Goal: Check status: Check status

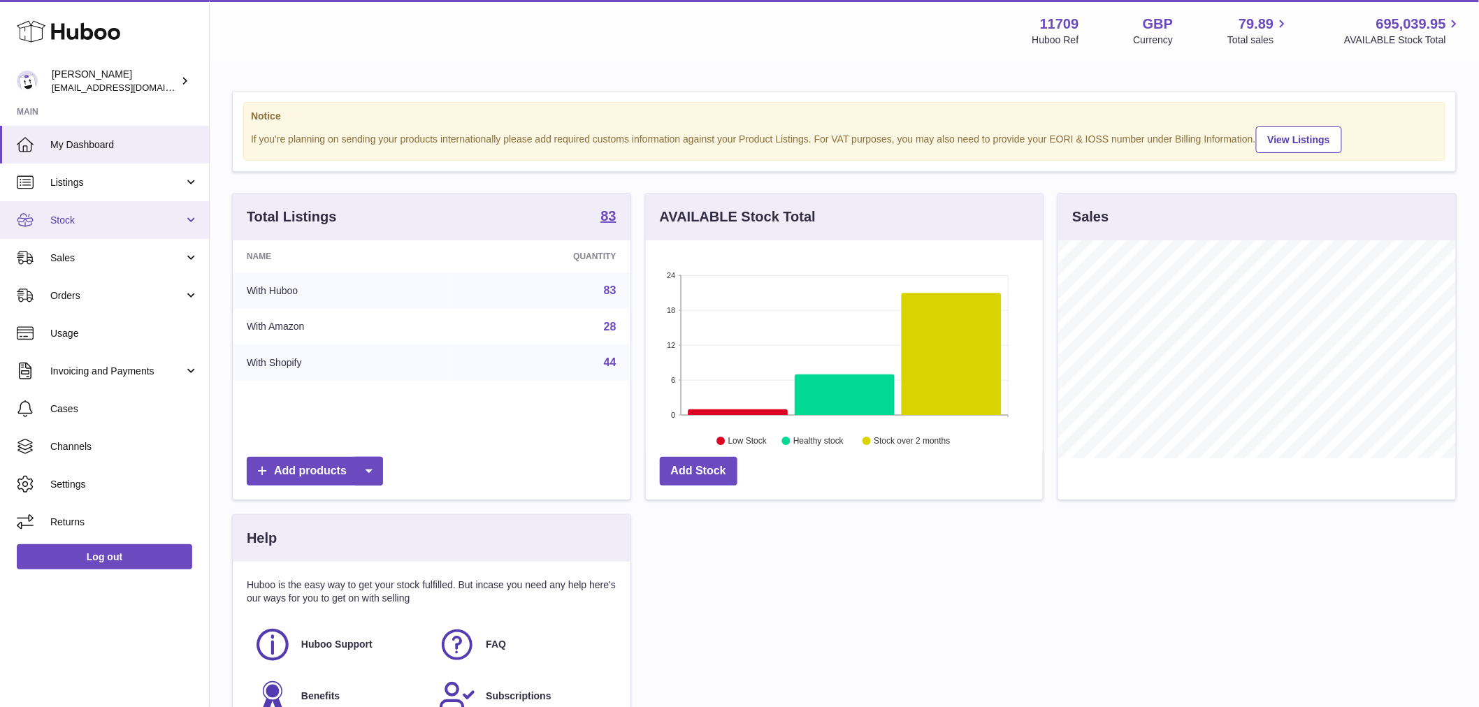
scroll to position [698868, 698689]
click at [110, 224] on span "Stock" at bounding box center [117, 220] width 134 height 13
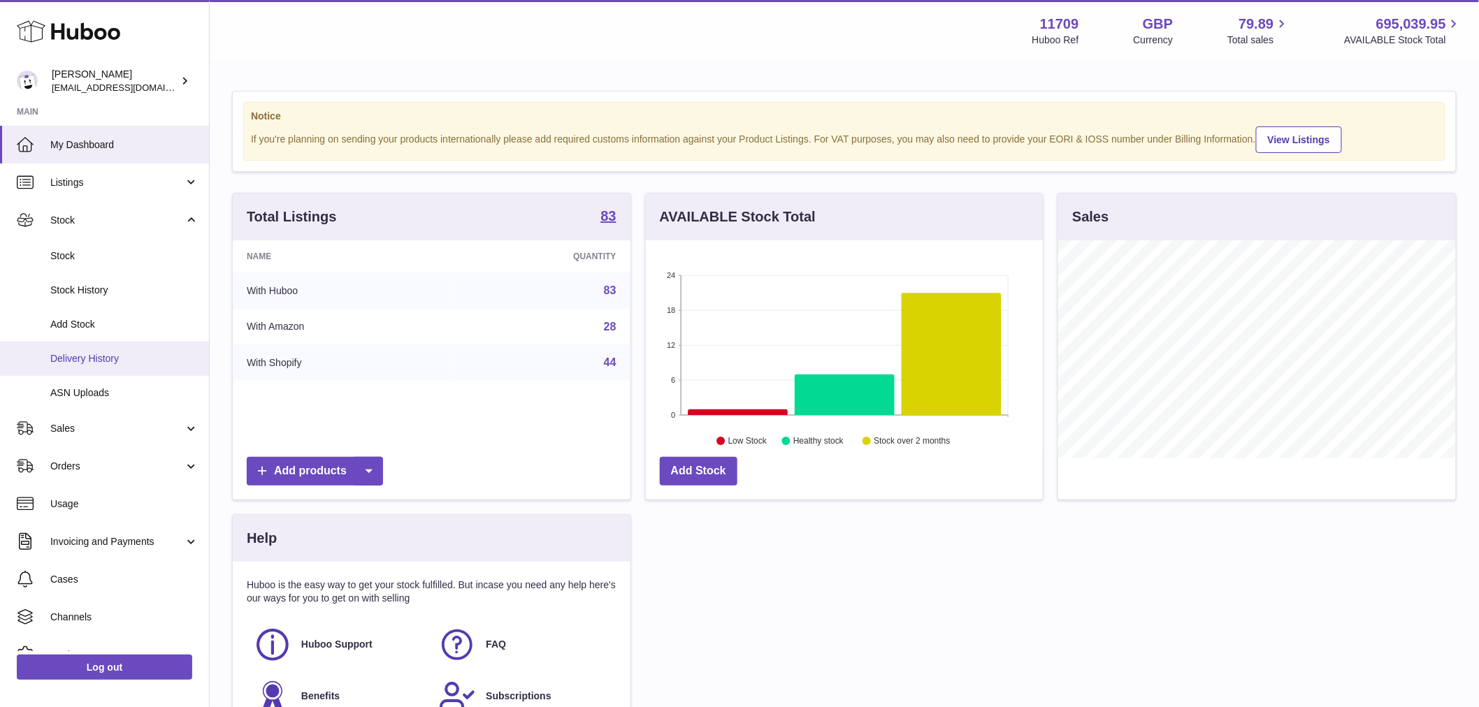
click at [110, 354] on span "Delivery History" at bounding box center [124, 358] width 148 height 13
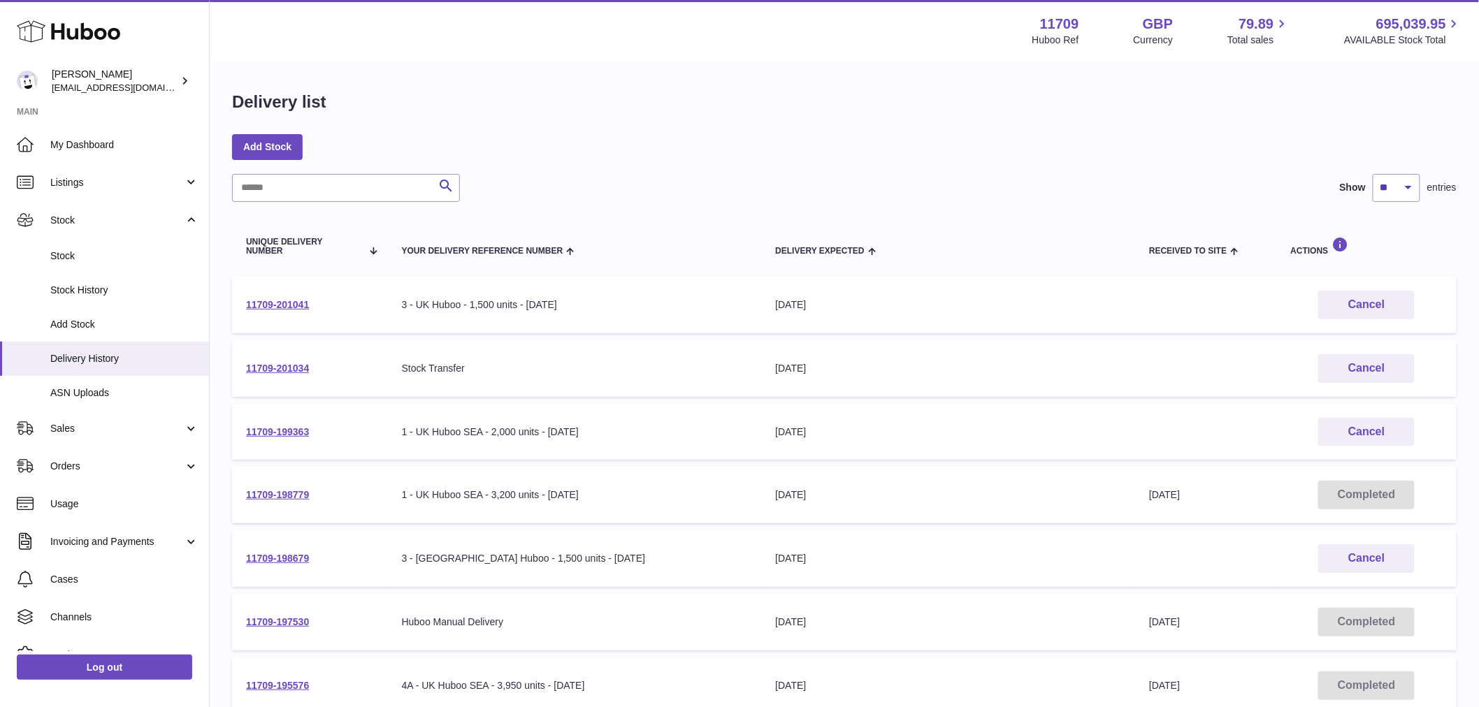
click at [326, 368] on td "11709-201034" at bounding box center [310, 368] width 156 height 57
click at [269, 367] on link "11709-201034" at bounding box center [277, 368] width 63 height 11
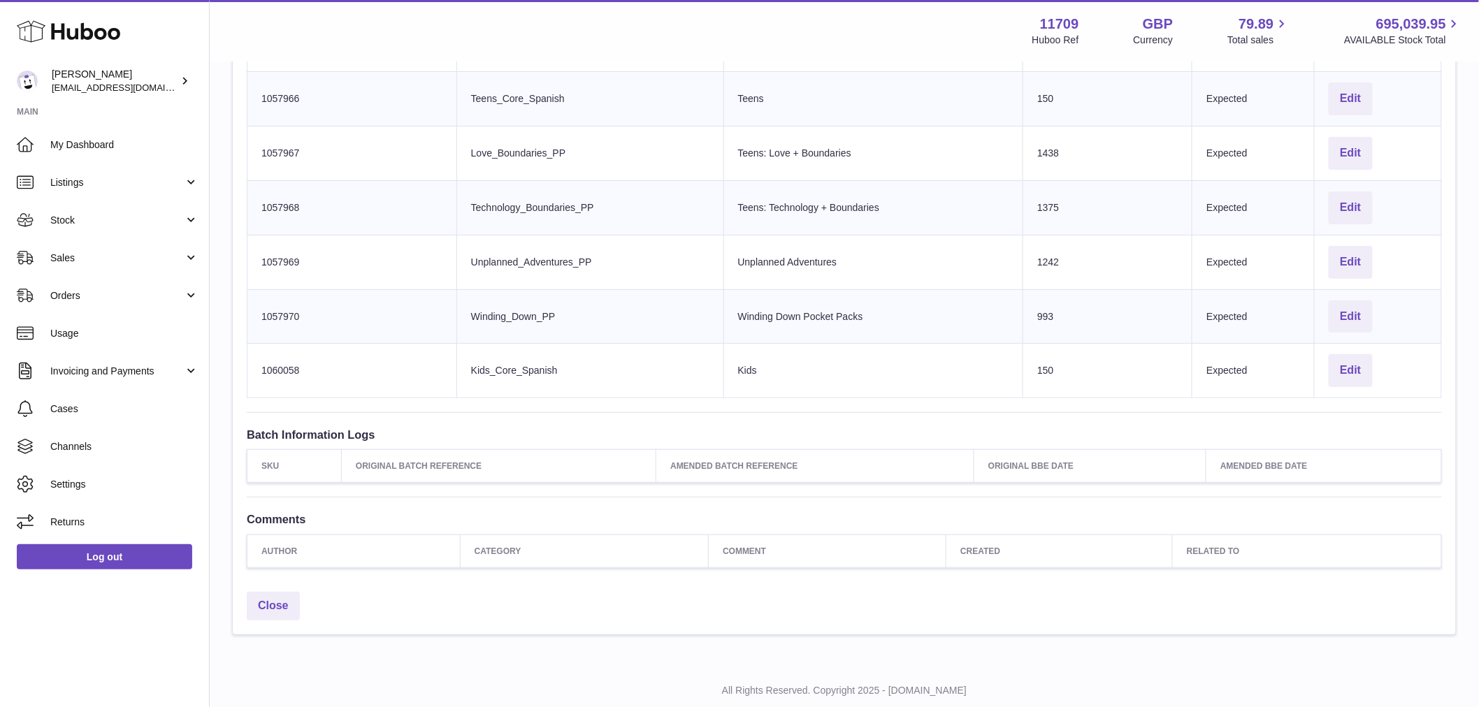
scroll to position [2284, 0]
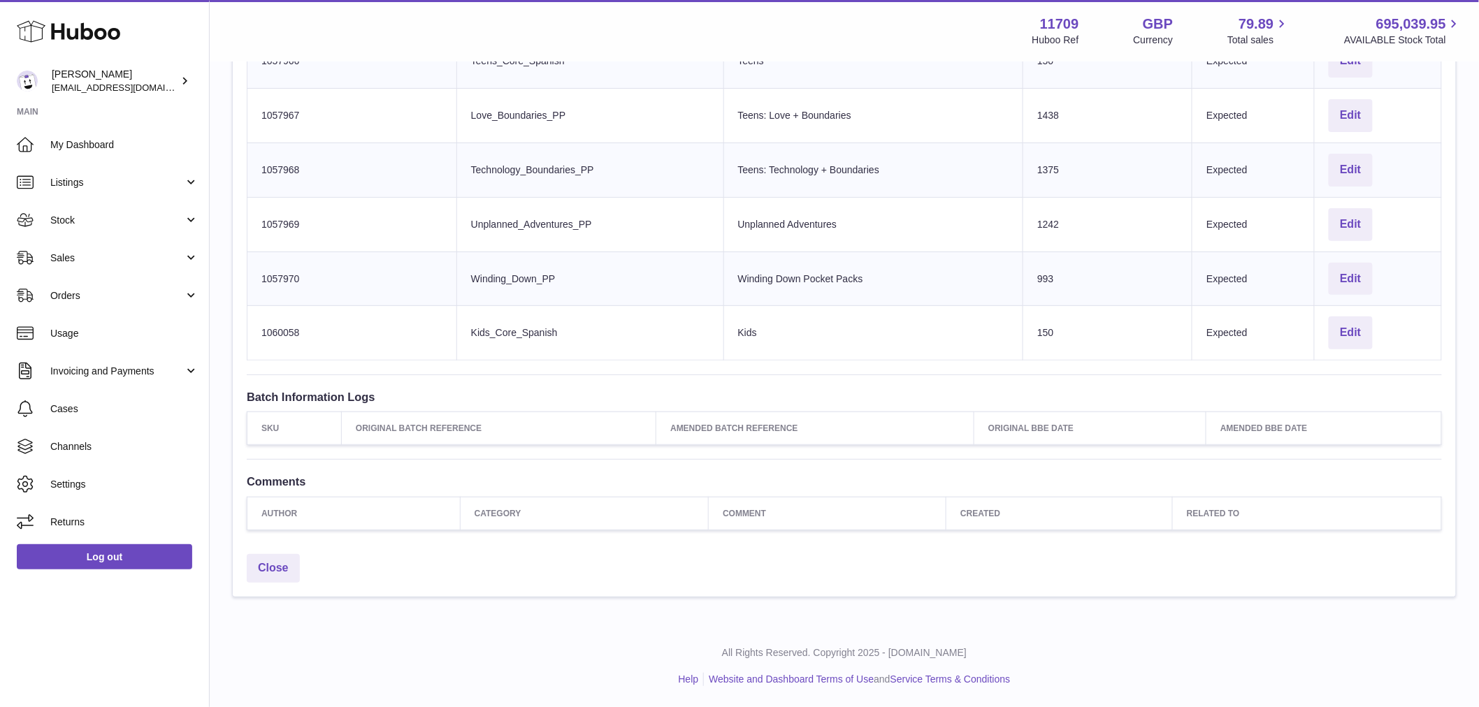
click at [301, 580] on div "Close" at bounding box center [844, 572] width 1223 height 50
click at [285, 569] on link "Close" at bounding box center [273, 568] width 53 height 29
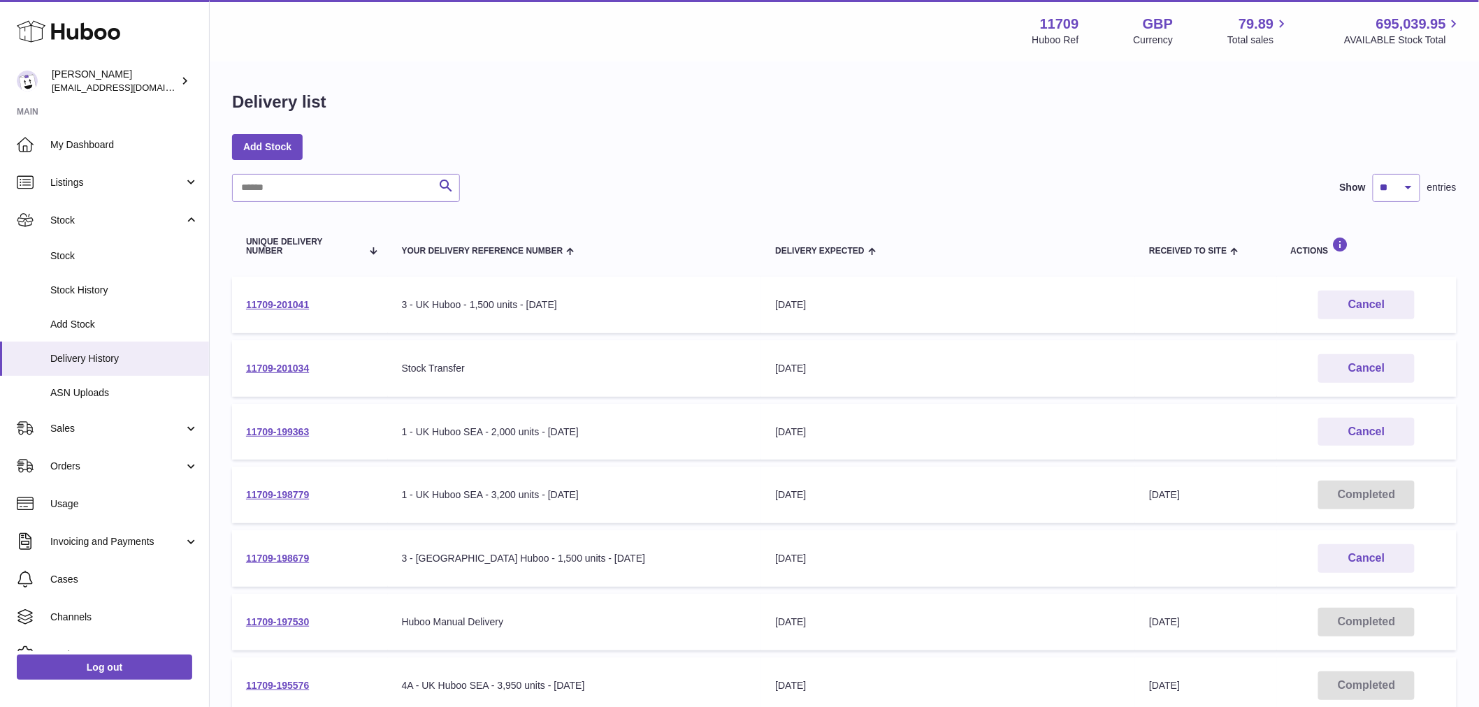
click at [776, 100] on div "Delivery list" at bounding box center [844, 105] width 1225 height 29
click at [299, 364] on link "11709-201034" at bounding box center [277, 368] width 63 height 11
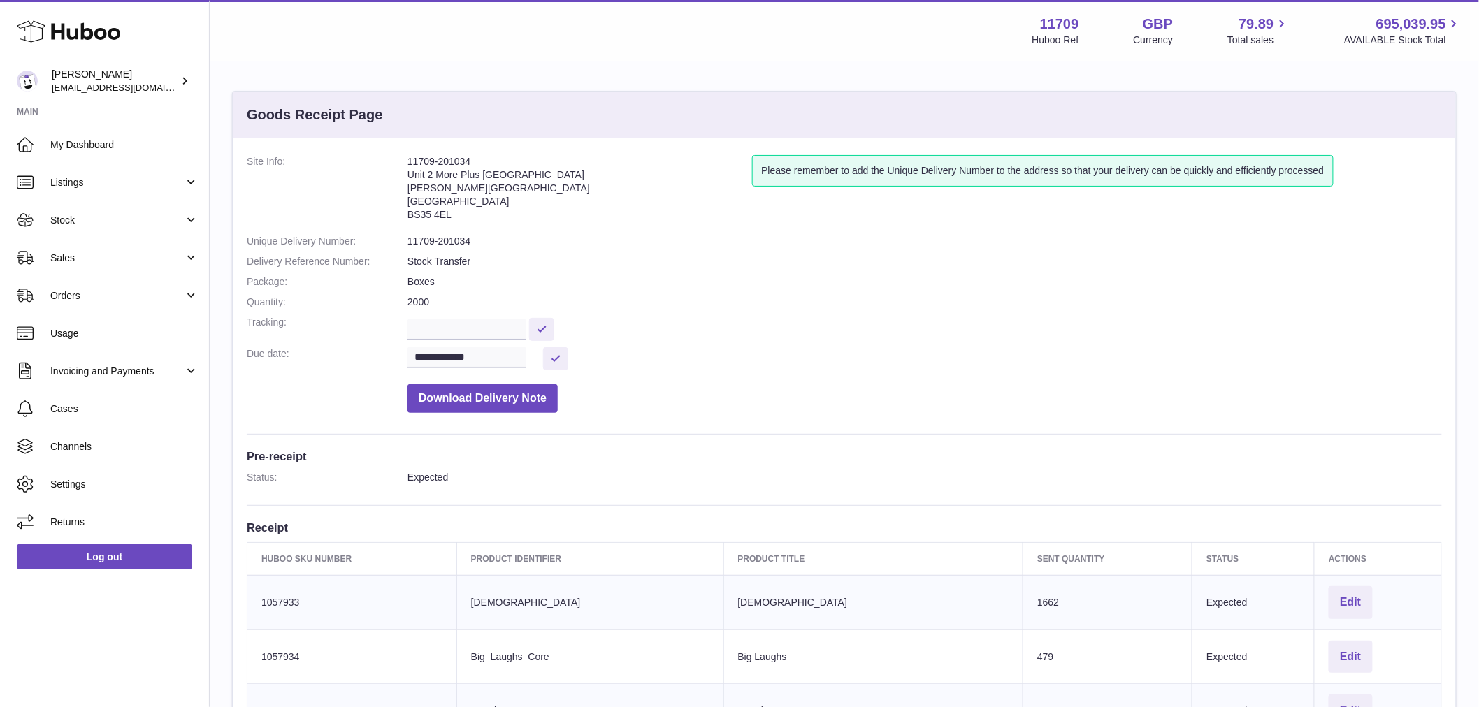
click at [495, 248] on dl "**********" at bounding box center [844, 287] width 1195 height 265
drag, startPoint x: 473, startPoint y: 239, endPoint x: 408, endPoint y: 238, distance: 65.7
click at [408, 238] on dd "11709-201034" at bounding box center [925, 241] width 1035 height 13
copy dd "11709-201034"
